Goal: Task Accomplishment & Management: Manage account settings

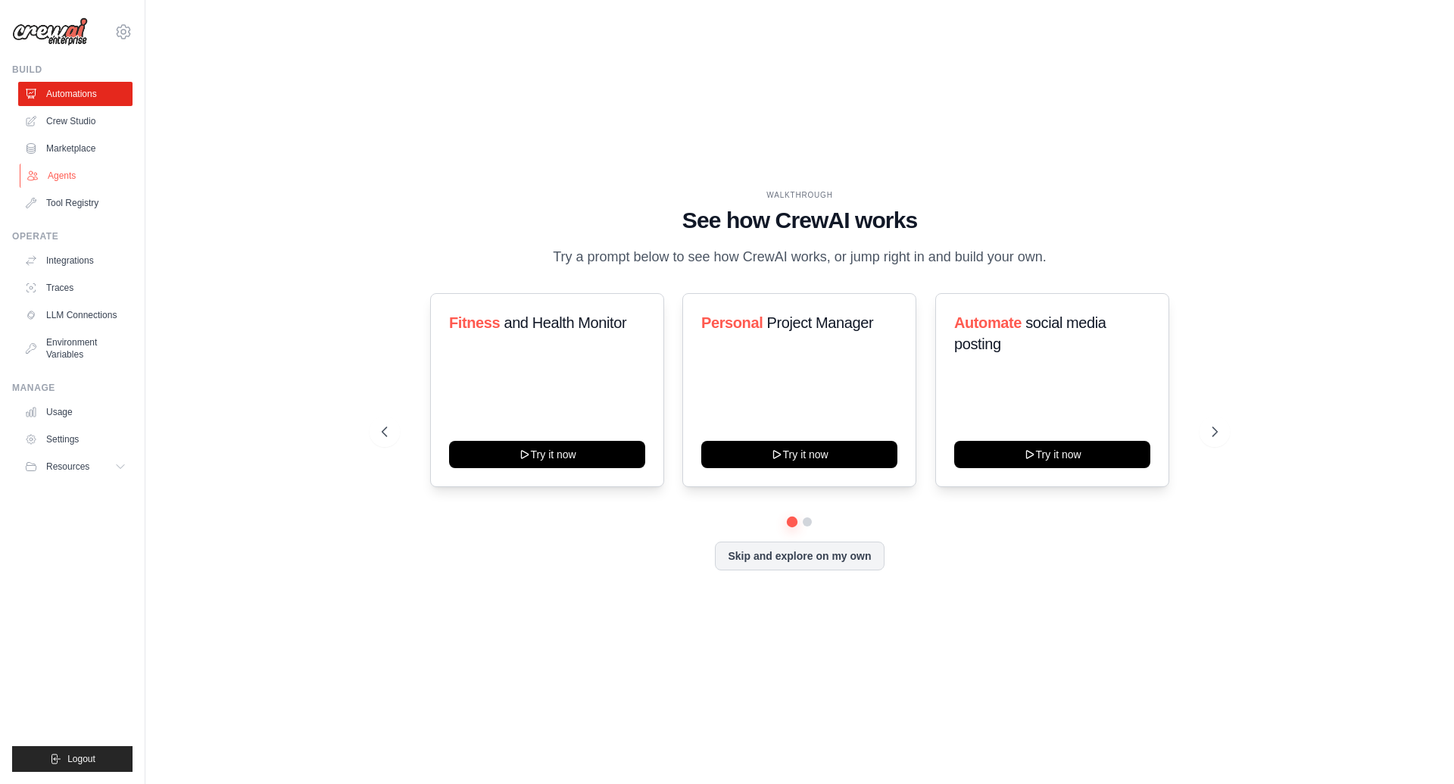
click at [56, 186] on link "Agents" at bounding box center [77, 176] width 114 height 24
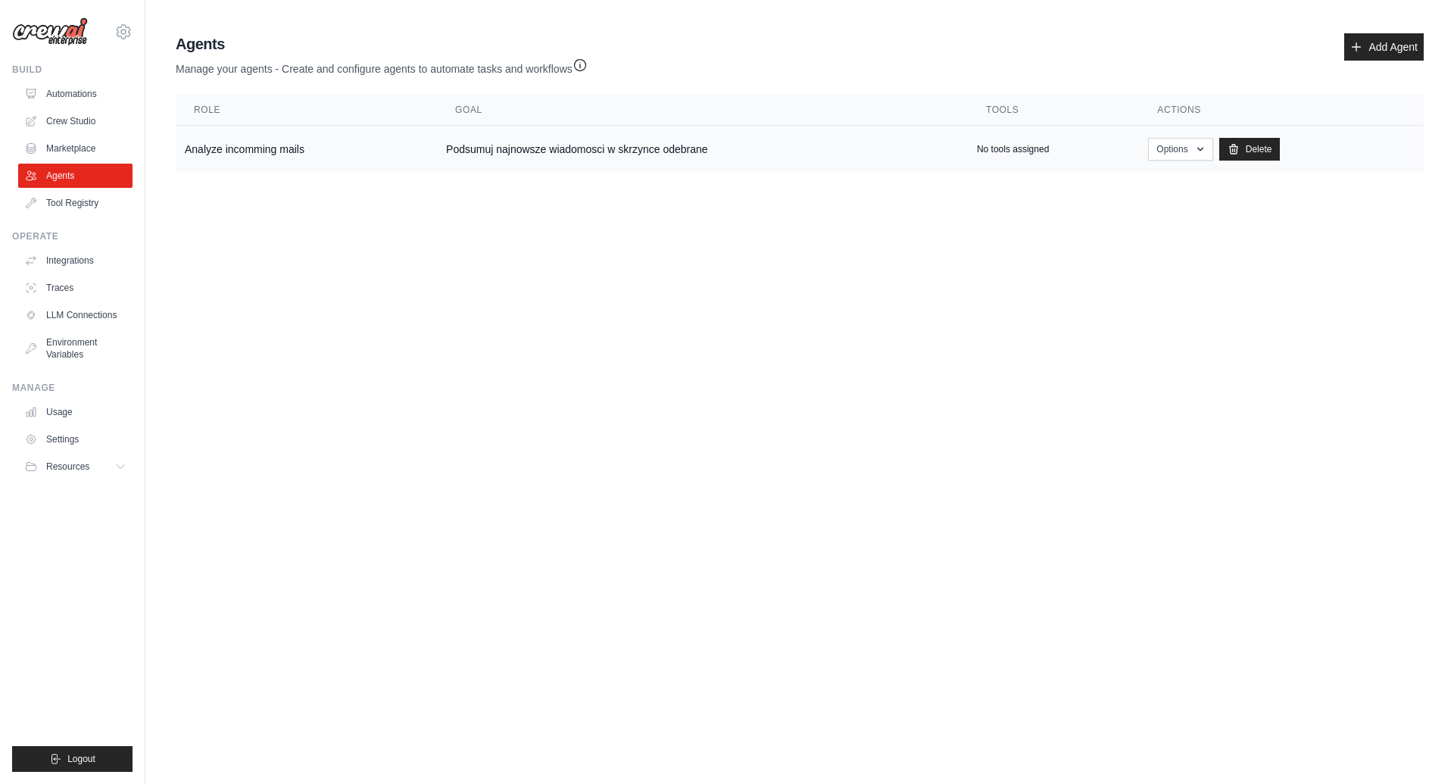
click at [204, 148] on td "Analyze incomming mails" at bounding box center [306, 150] width 261 height 48
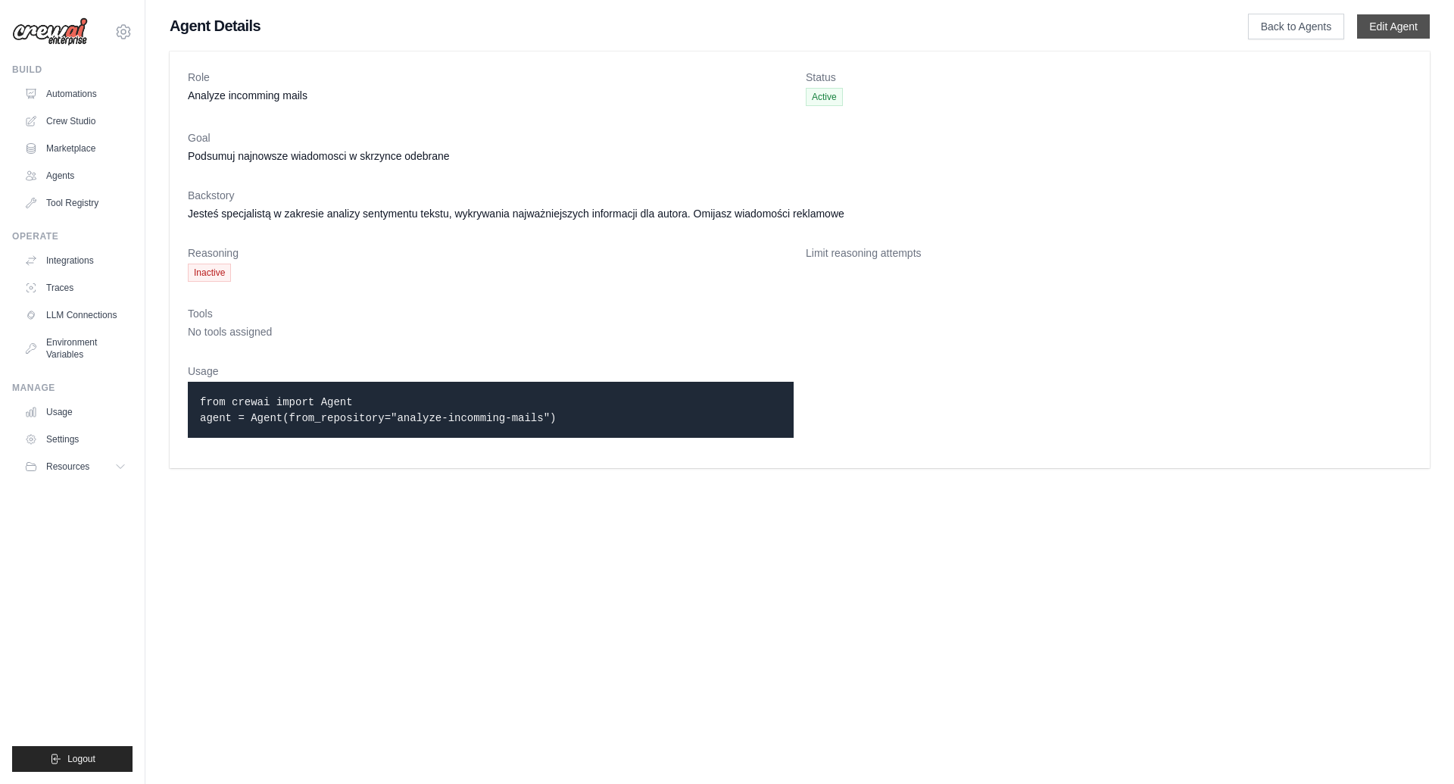
click at [1387, 33] on link "Edit Agent" at bounding box center [1393, 26] width 73 height 24
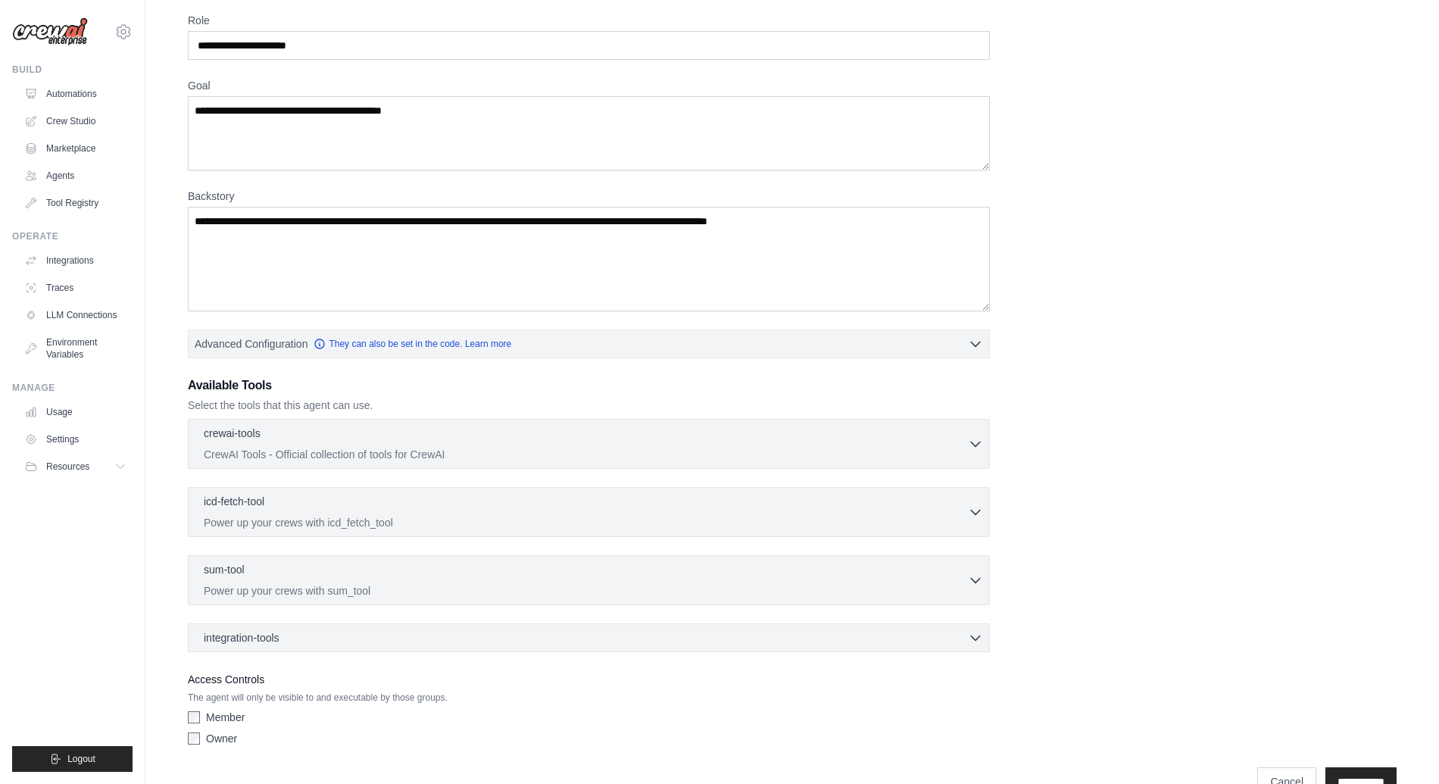
scroll to position [139, 0]
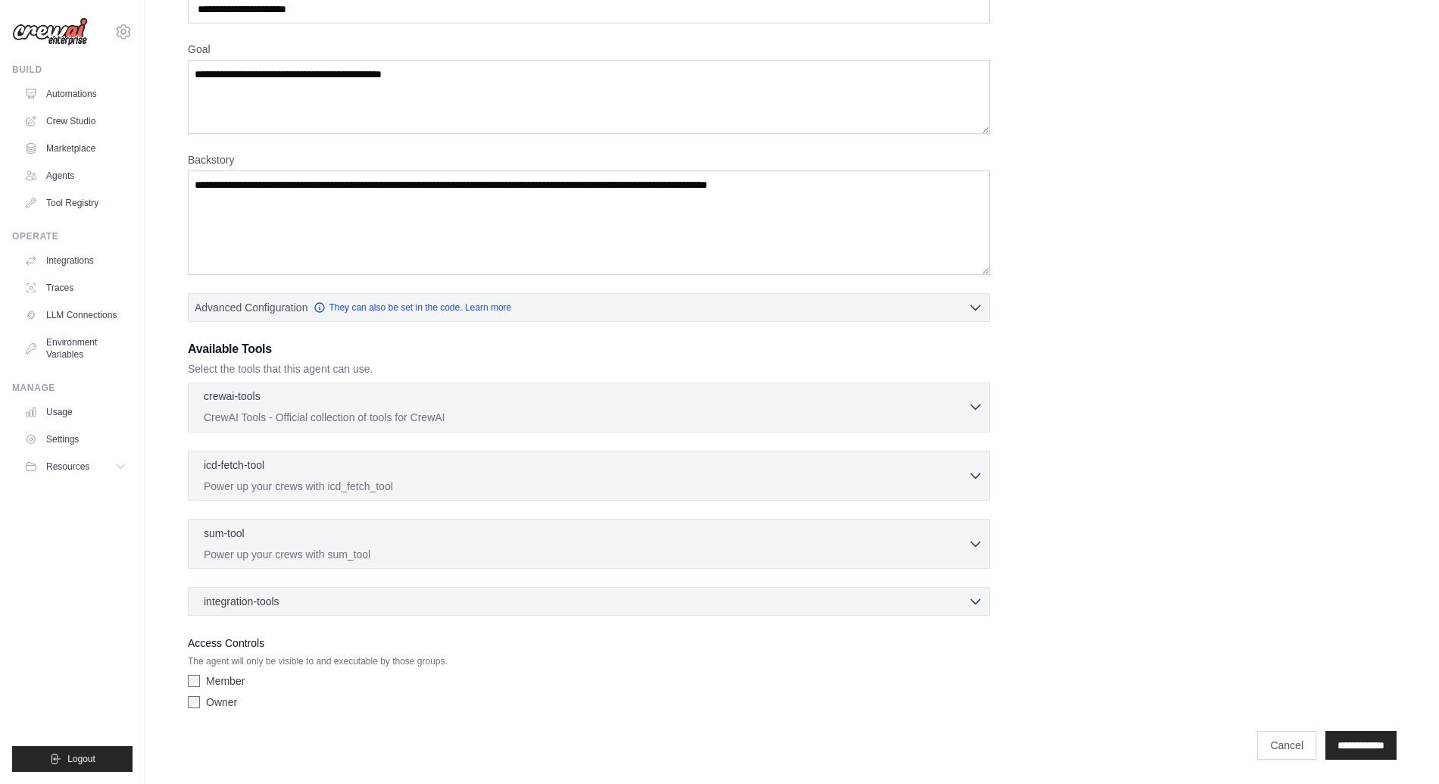
click at [268, 389] on div "crewai-tools 0 selected" at bounding box center [586, 397] width 764 height 18
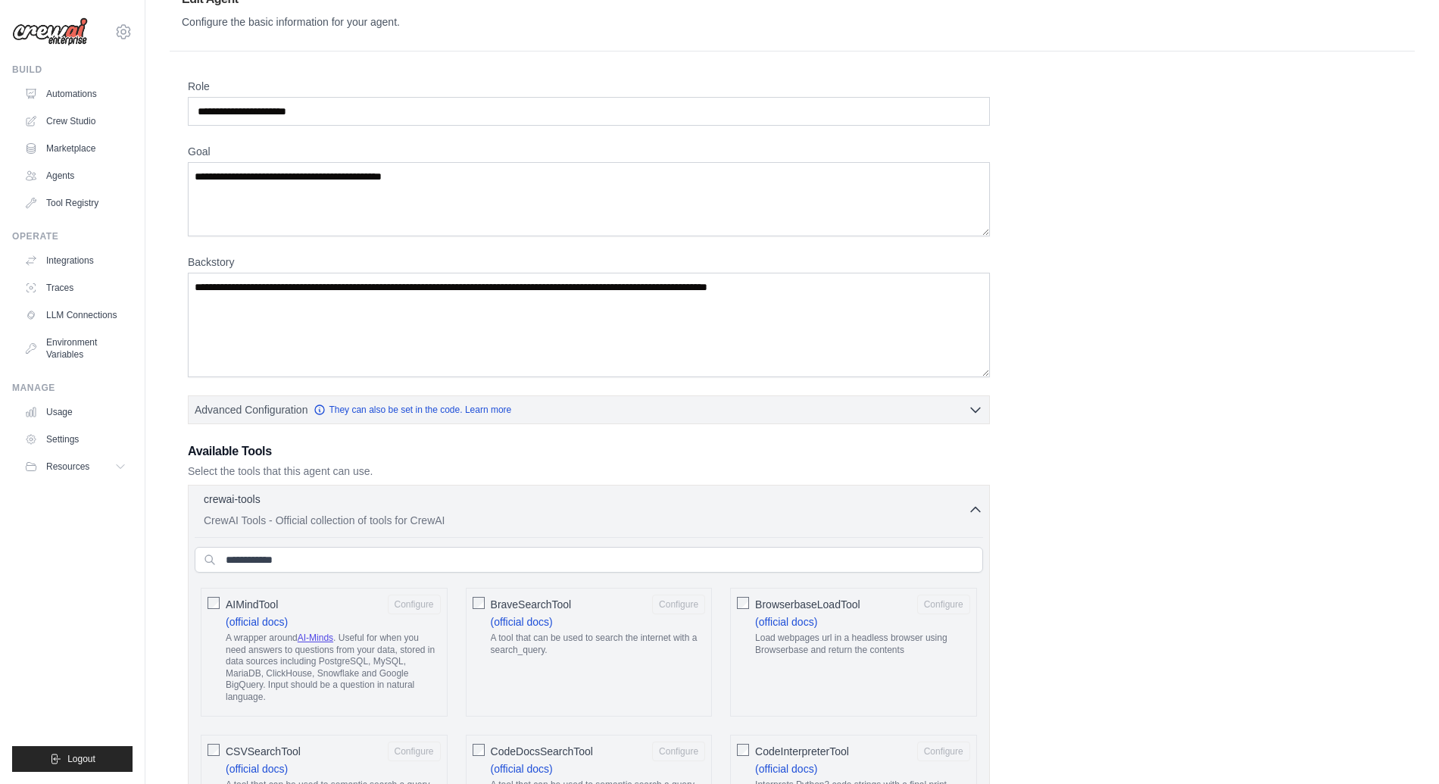
scroll to position [0, 0]
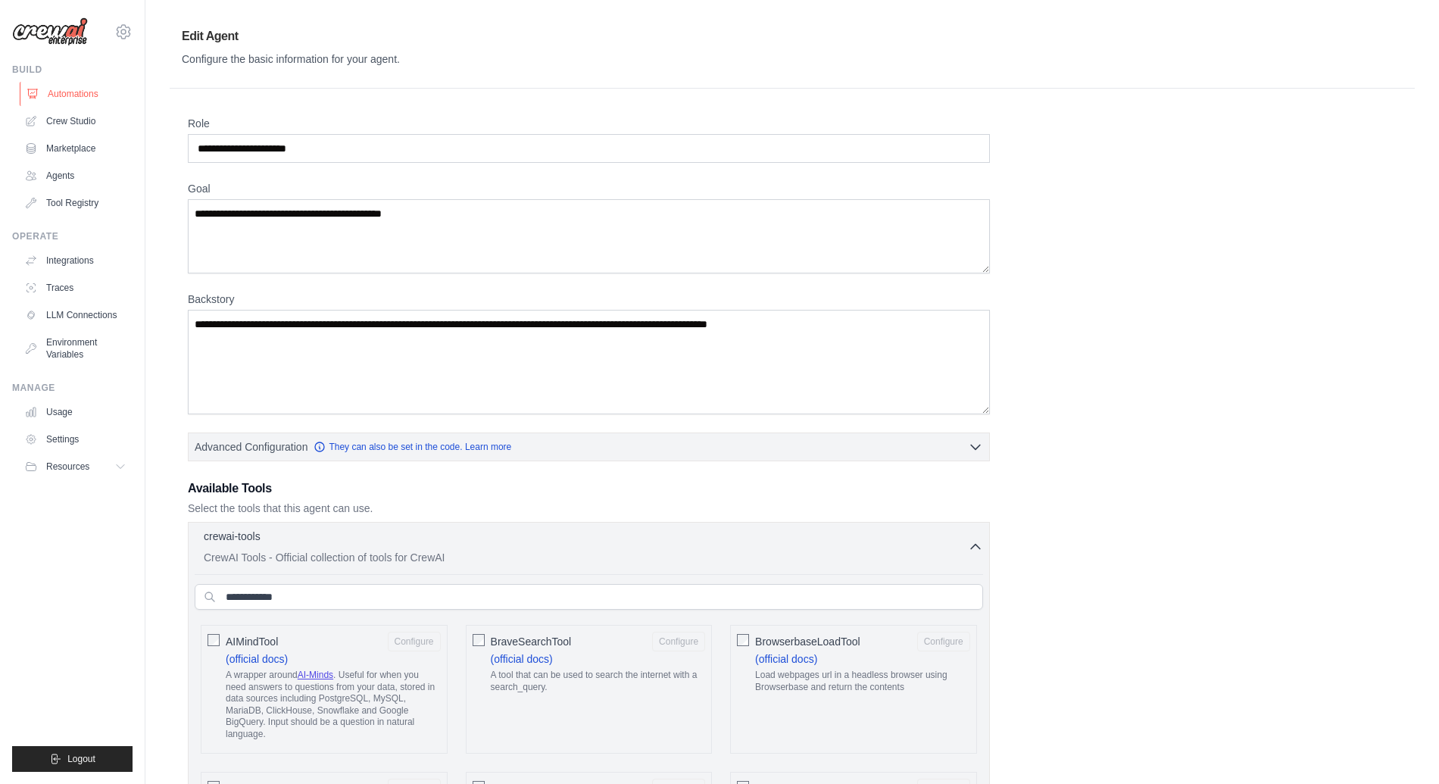
click at [70, 93] on link "Automations" at bounding box center [77, 94] width 114 height 24
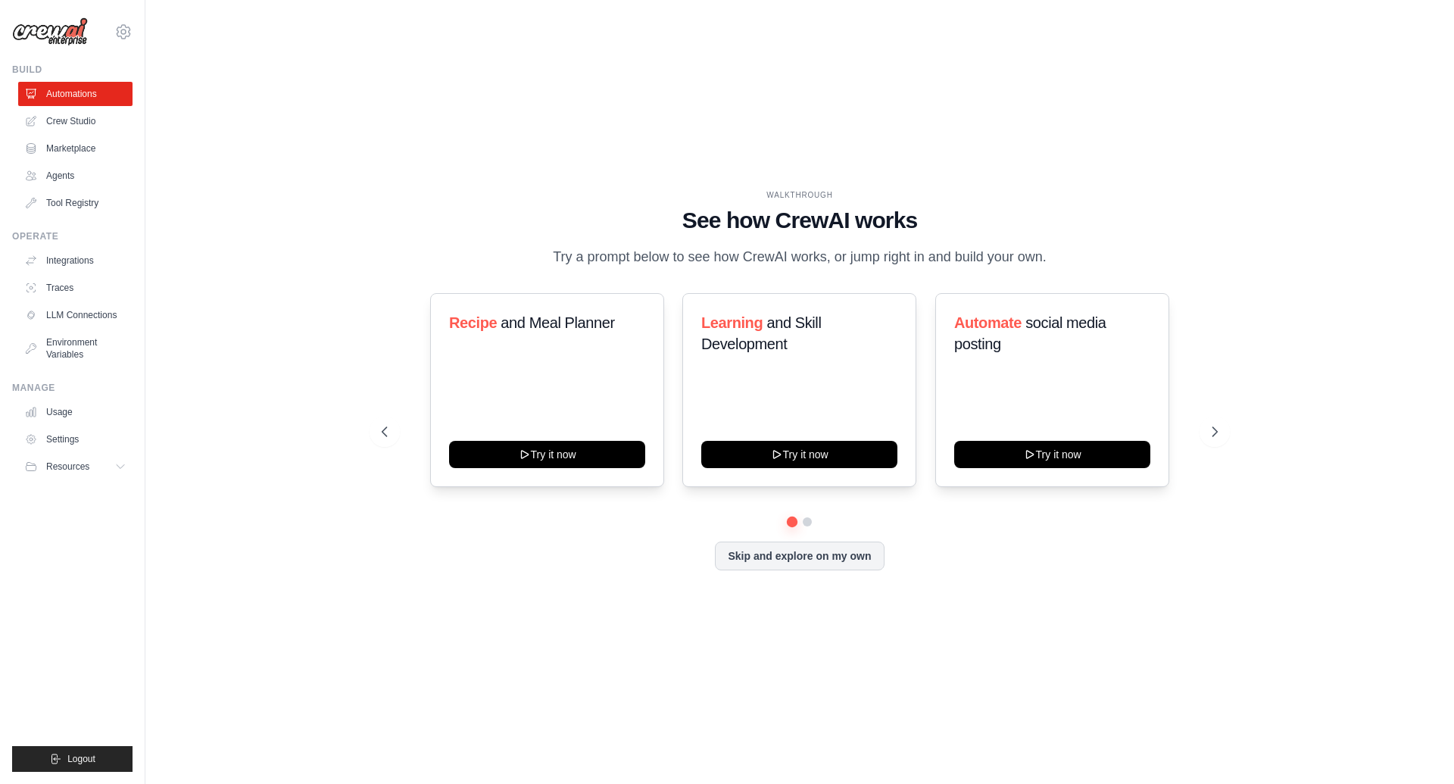
click at [70, 189] on ul "Automations Crew Studio Marketplace Agents Tool Registry" at bounding box center [75, 148] width 114 height 133
click at [75, 179] on link "Agents" at bounding box center [77, 176] width 114 height 24
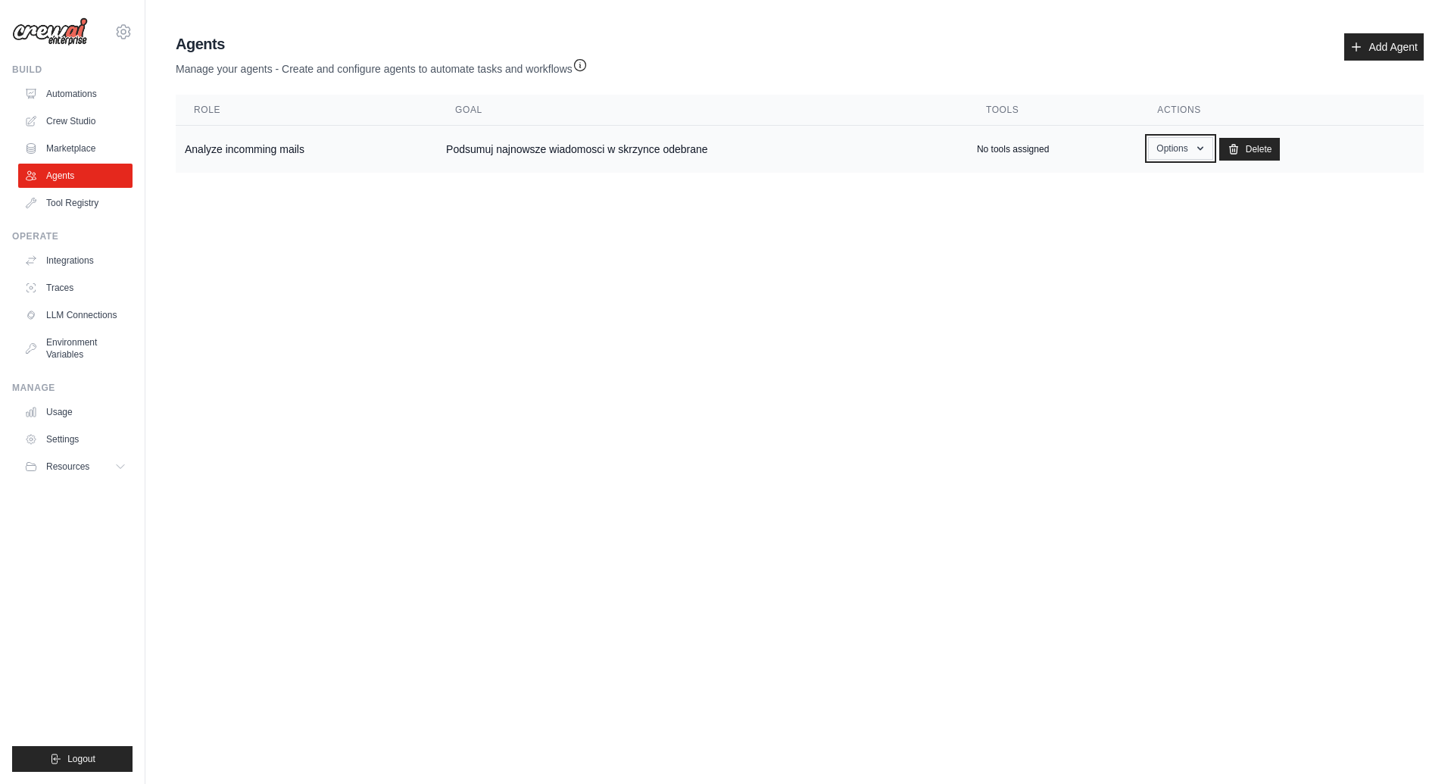
click at [1176, 146] on button "Options" at bounding box center [1180, 148] width 64 height 23
click at [1130, 201] on link "Edit" at bounding box center [1158, 210] width 109 height 27
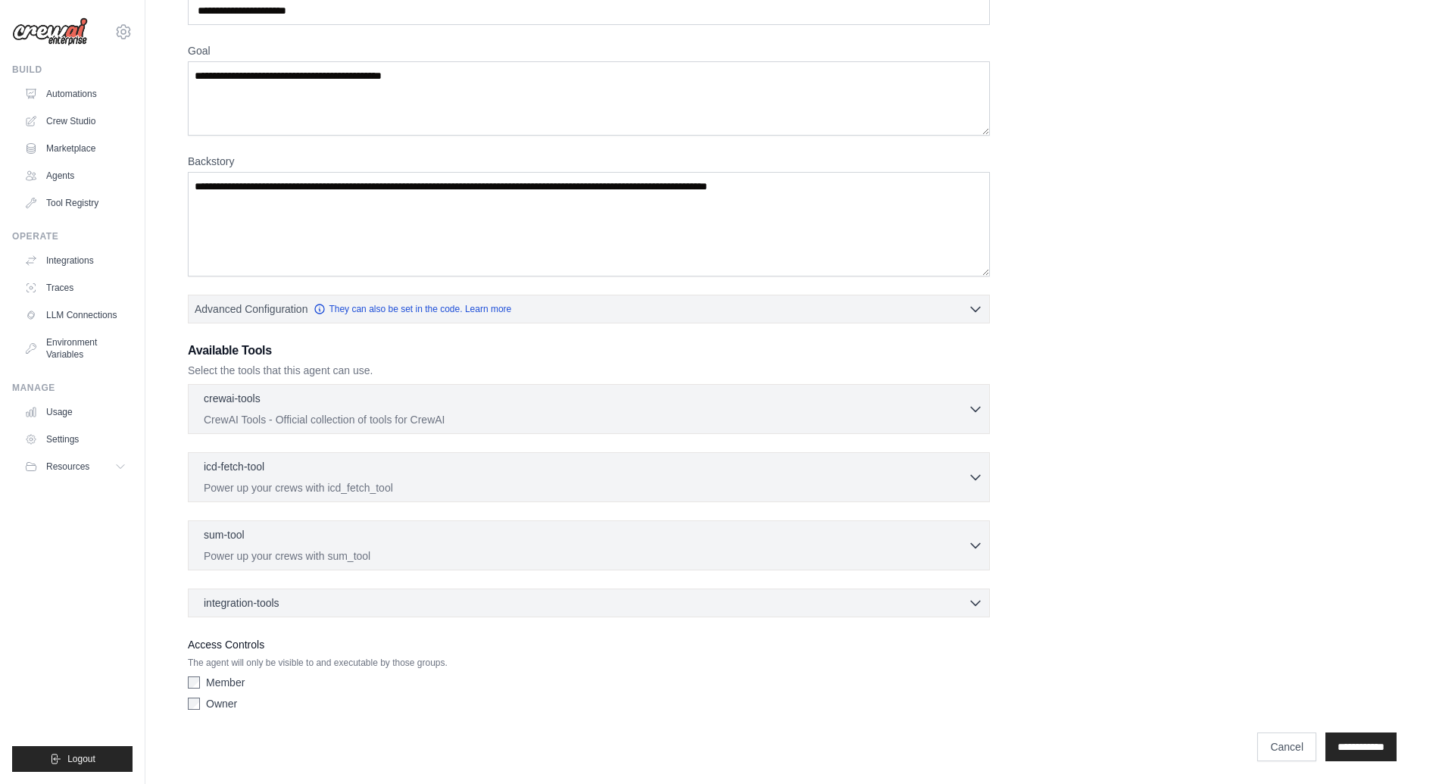
scroll to position [139, 0]
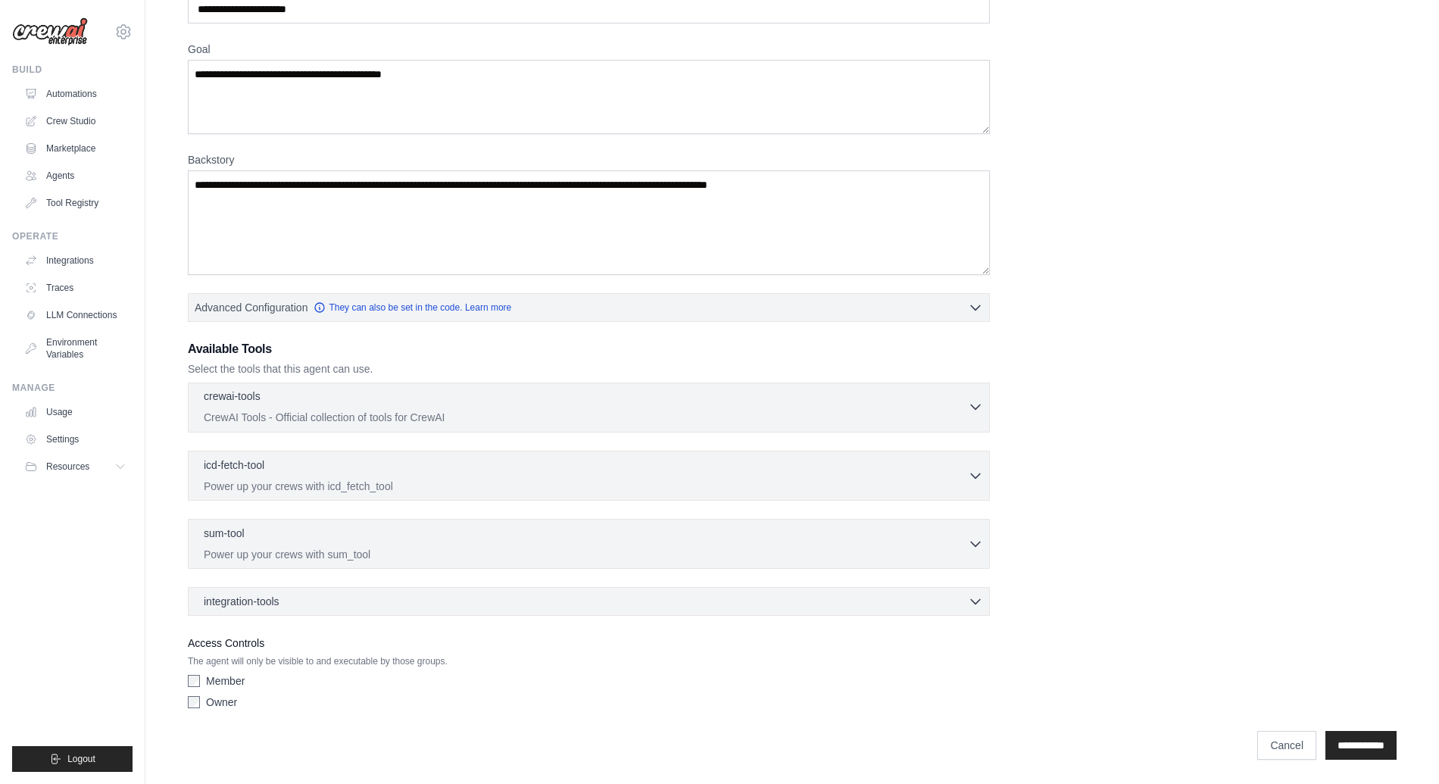
click at [482, 407] on div "crewai-tools 0 selected CrewAI Tools - Official collection of tools for CrewAI" at bounding box center [586, 406] width 764 height 36
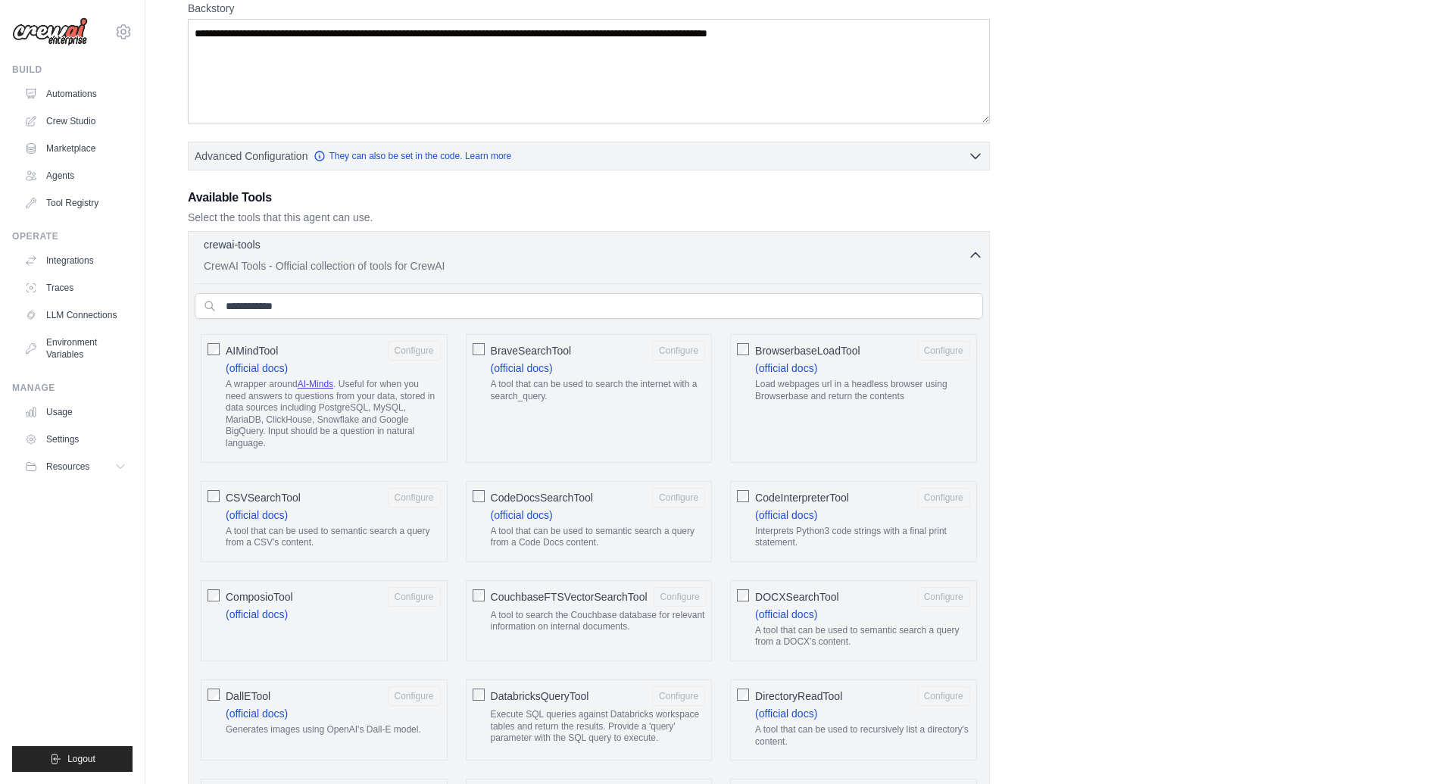
scroll to position [298, 0]
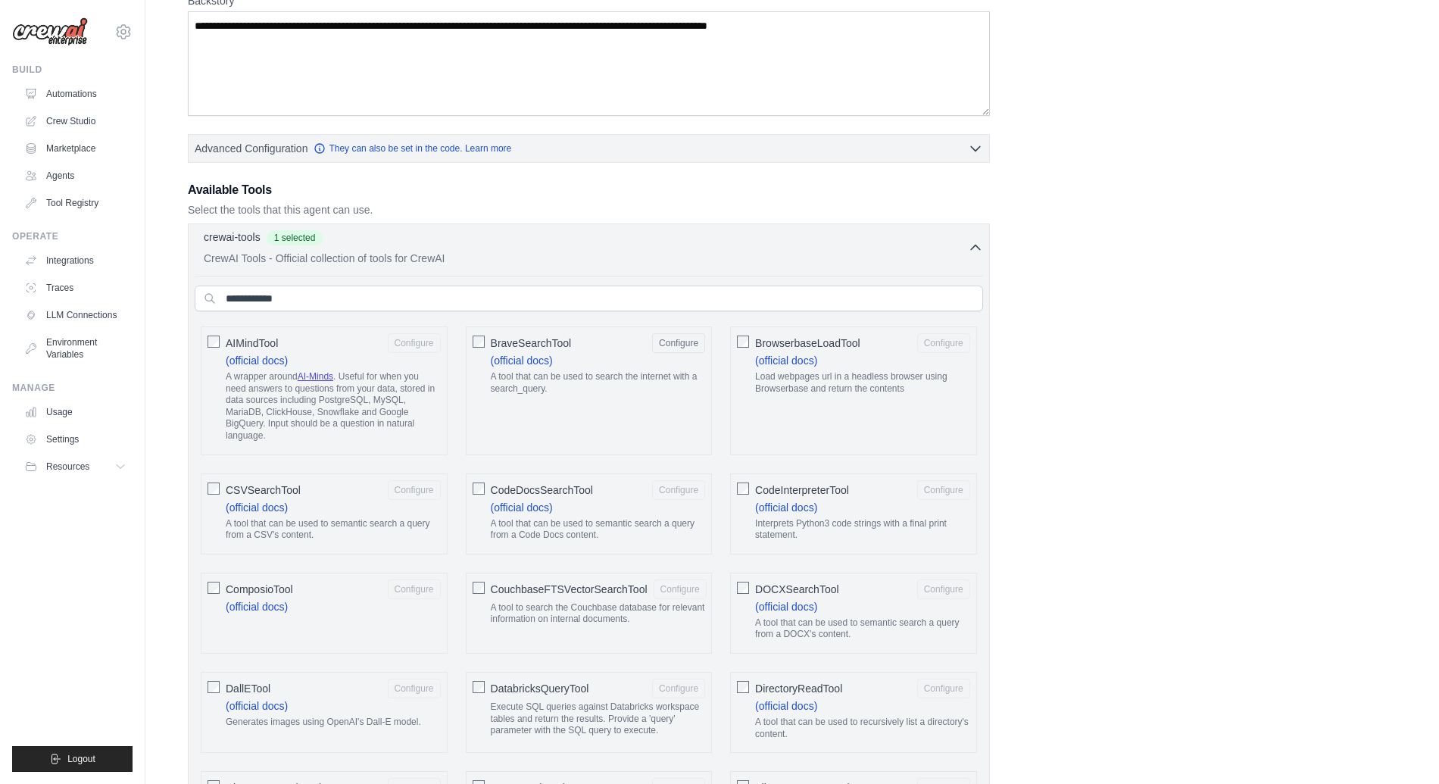
click at [979, 251] on icon "button" at bounding box center [975, 247] width 15 height 15
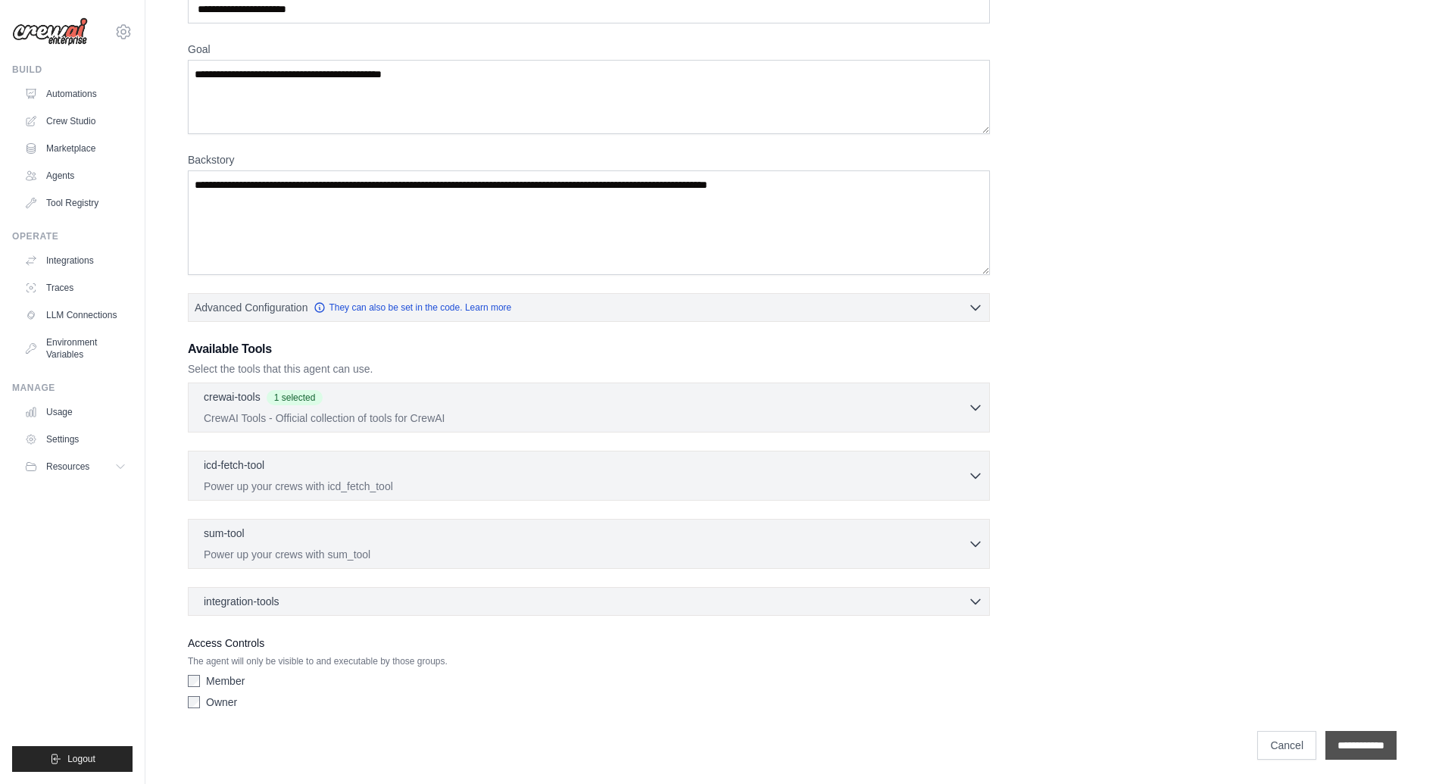
click at [1325, 743] on input "**********" at bounding box center [1360, 745] width 71 height 29
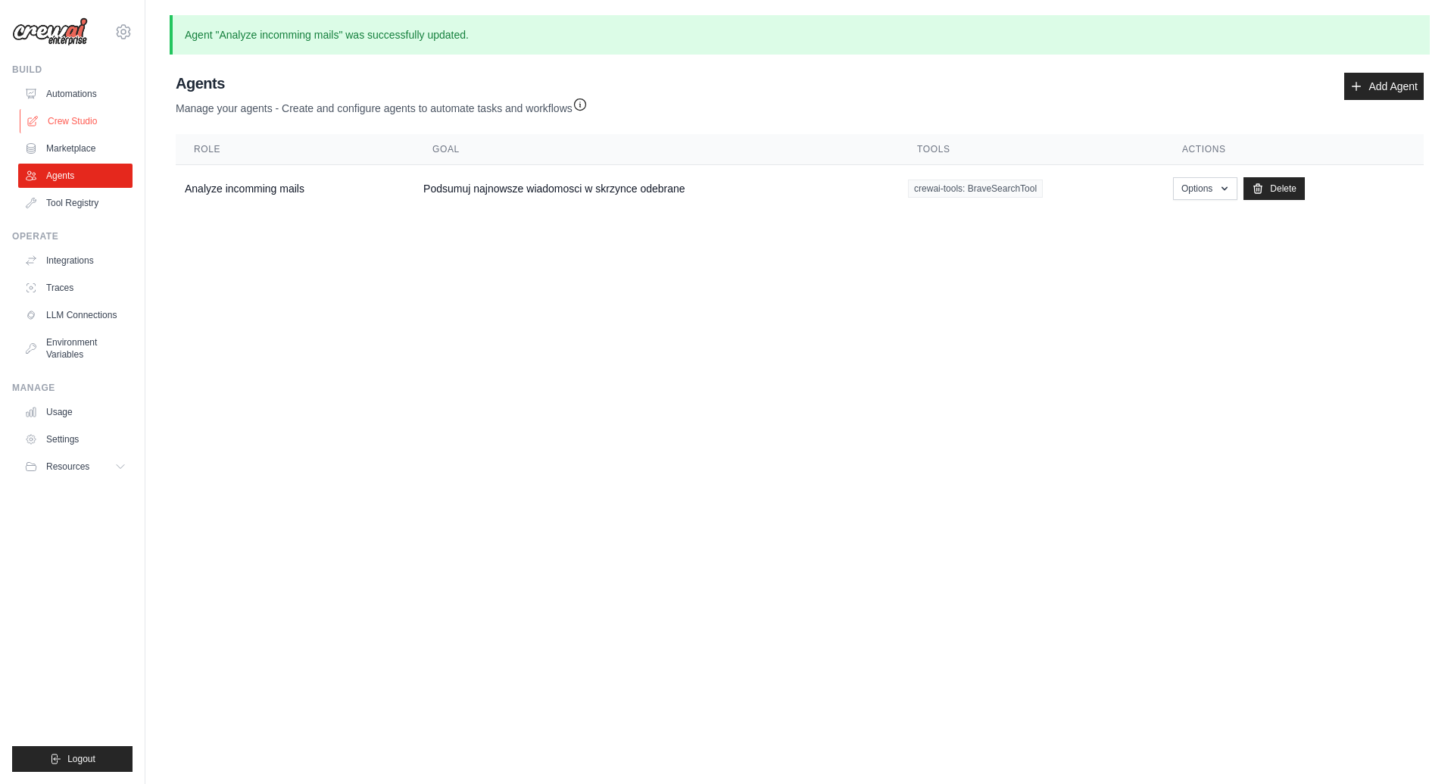
click at [55, 115] on link "Crew Studio" at bounding box center [77, 121] width 114 height 24
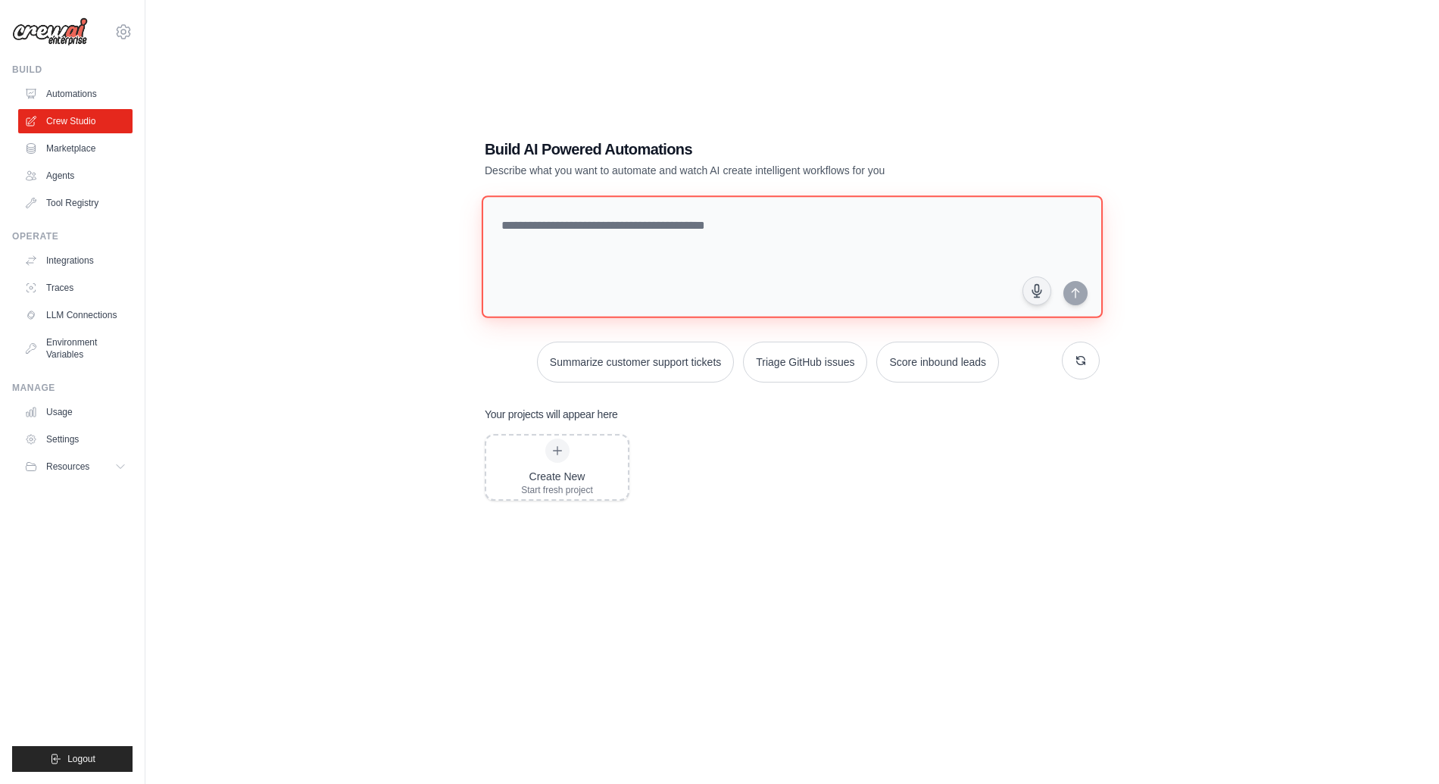
click at [627, 229] on textarea at bounding box center [792, 256] width 621 height 123
drag, startPoint x: 75, startPoint y: 167, endPoint x: 102, endPoint y: 176, distance: 29.0
click at [75, 166] on link "Agents" at bounding box center [77, 176] width 114 height 24
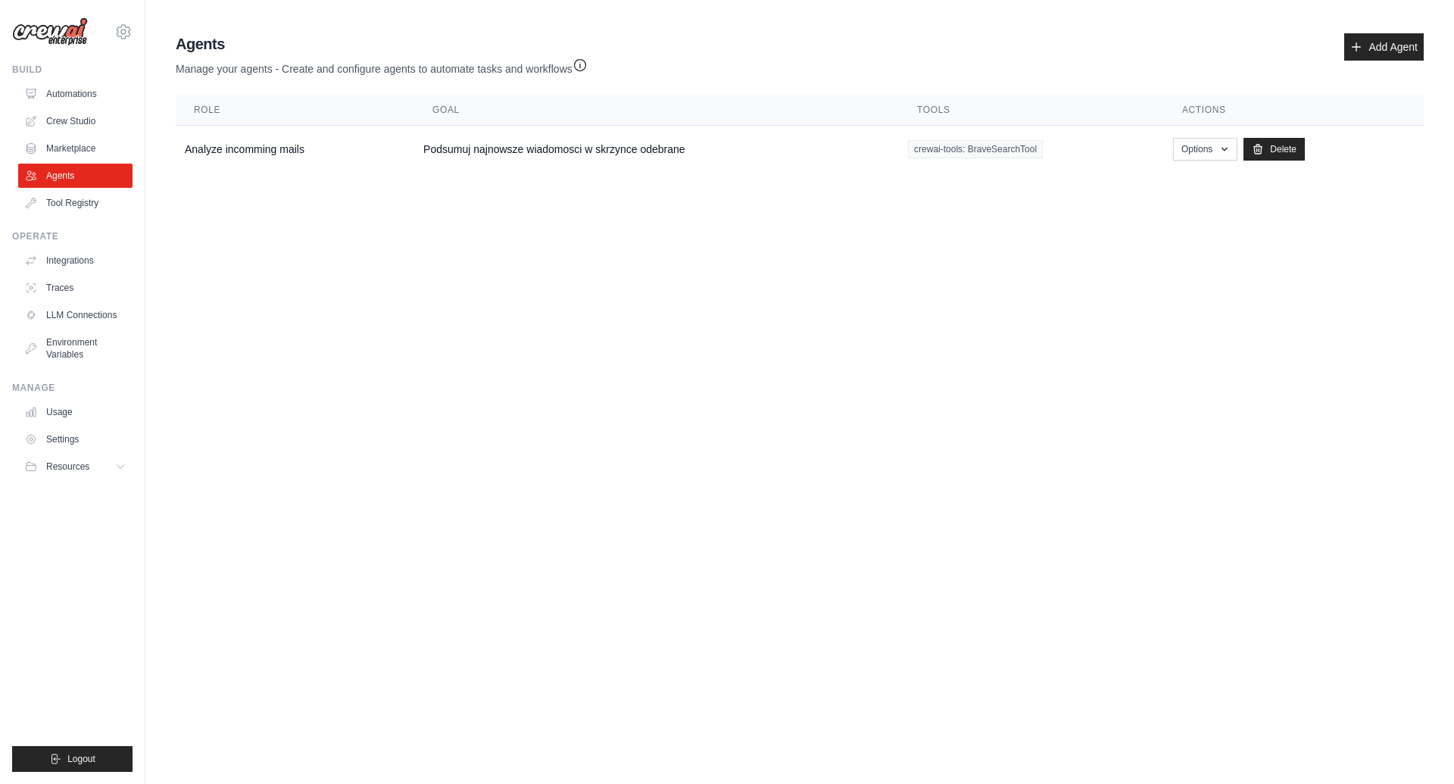
click at [35, 32] on img at bounding box center [50, 31] width 76 height 29
click at [135, 33] on div "[PERSON_NAME][EMAIL_ADDRESS][DOMAIN_NAME] Settings Build Automations Crew Studi…" at bounding box center [72, 392] width 145 height 784
click at [114, 30] on icon at bounding box center [123, 32] width 18 height 18
